Goal: Task Accomplishment & Management: Manage account settings

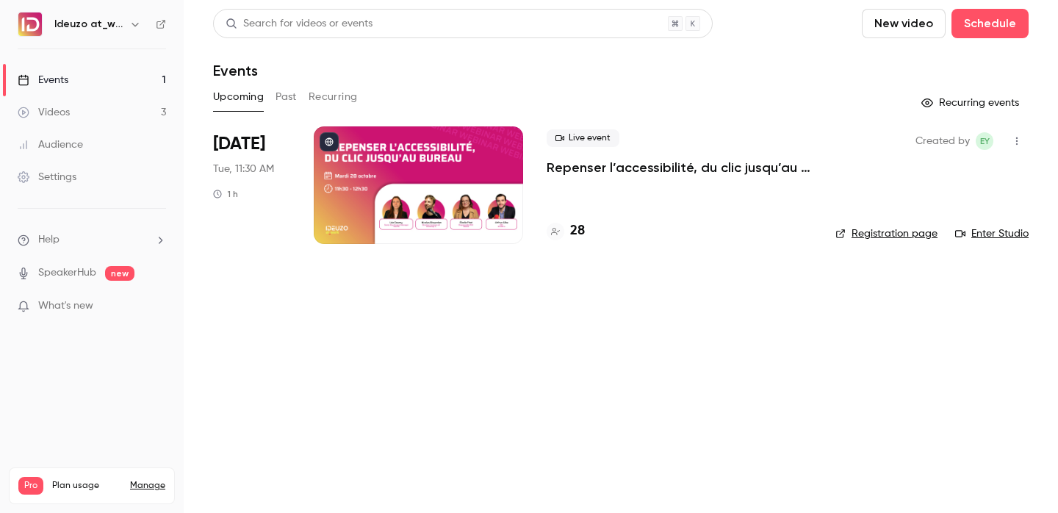
click at [423, 178] on div at bounding box center [418, 185] width 209 height 118
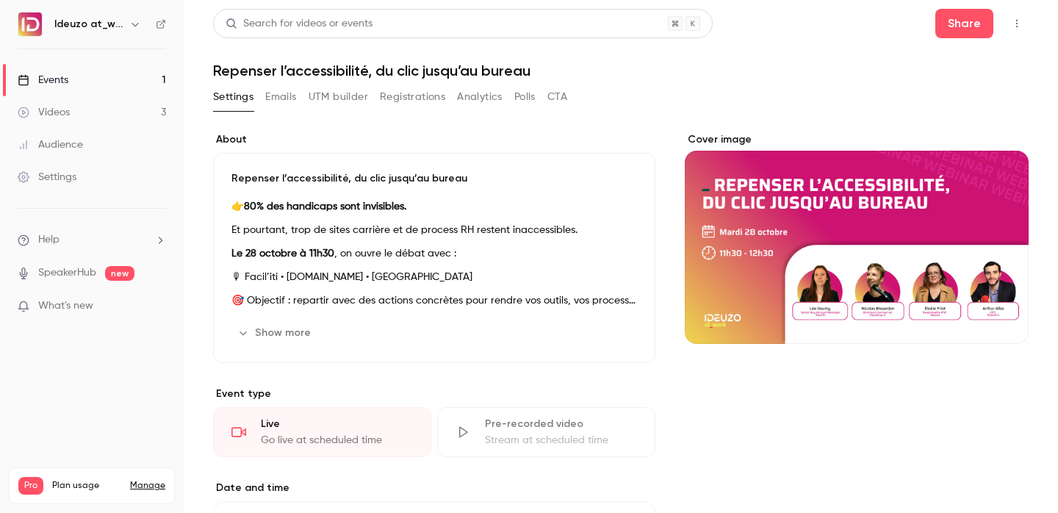
click at [400, 103] on button "Registrations" at bounding box center [412, 97] width 65 height 24
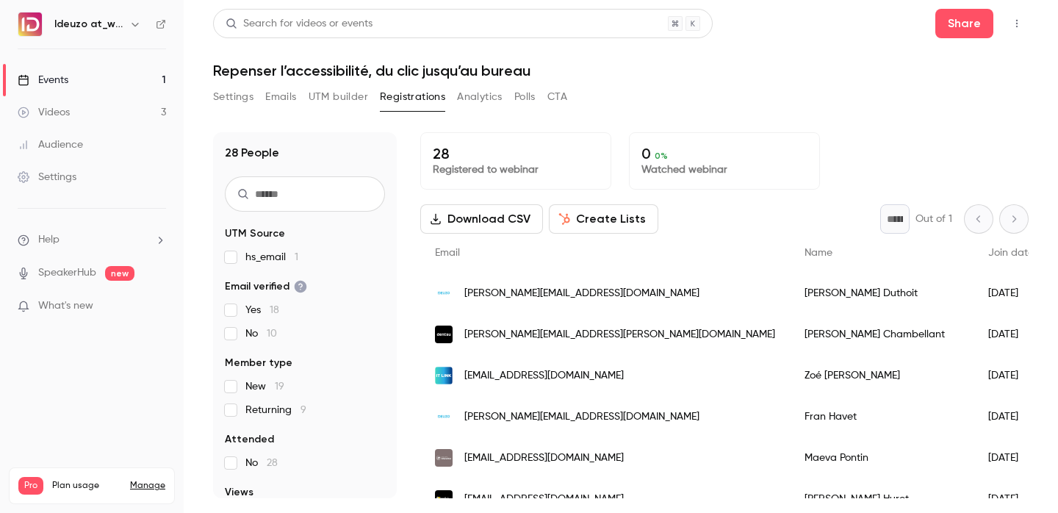
drag, startPoint x: 578, startPoint y: 226, endPoint x: 391, endPoint y: 350, distance: 223.8
click at [392, 350] on div "28 People UTM Source hs_email 1 Email verified Yes 18 No 10 Member type New 19 …" at bounding box center [621, 315] width 816 height 366
